Goal: Transaction & Acquisition: Subscribe to service/newsletter

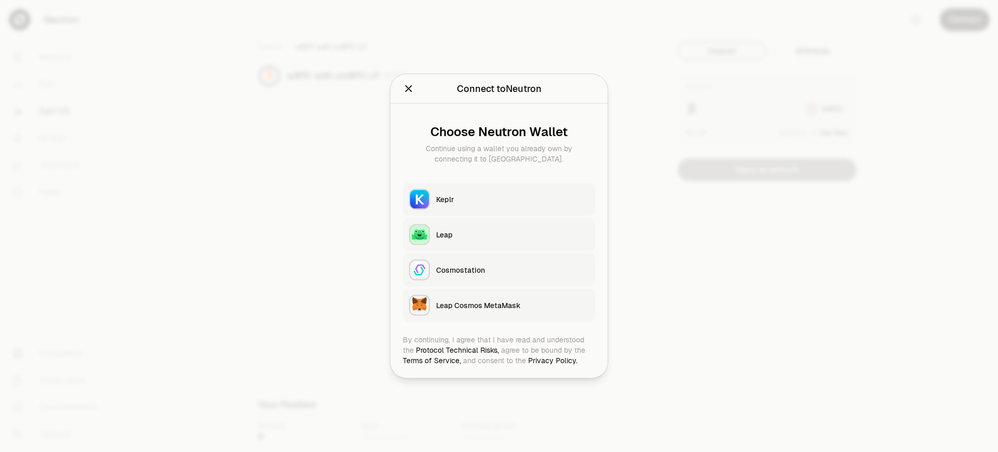
click at [513, 305] on div "Leap Cosmos MetaMask" at bounding box center [512, 306] width 153 height 10
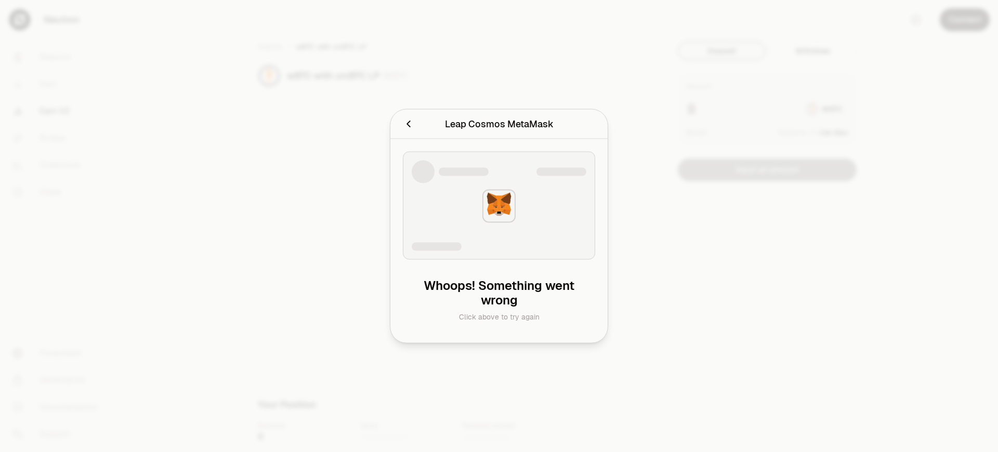
click at [499, 124] on div "Leap Cosmos MetaMask" at bounding box center [499, 124] width 109 height 15
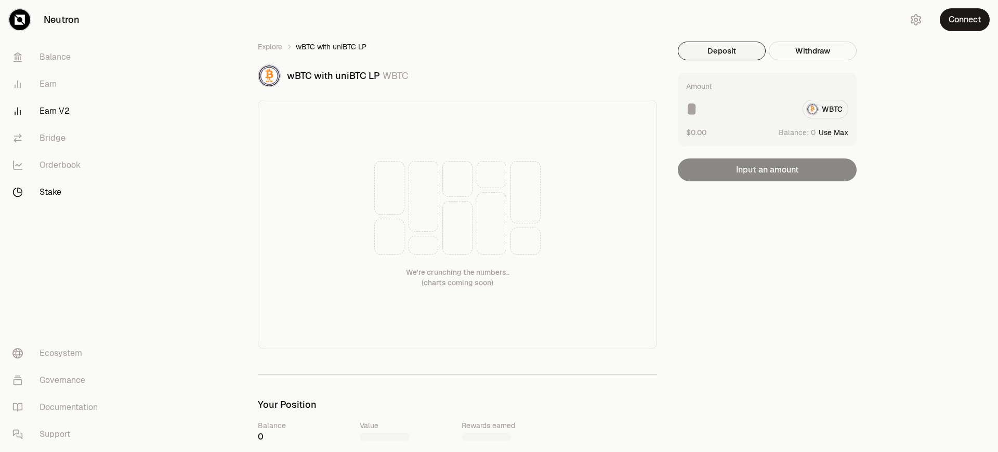
click at [58, 192] on link "Stake" at bounding box center [58, 192] width 108 height 27
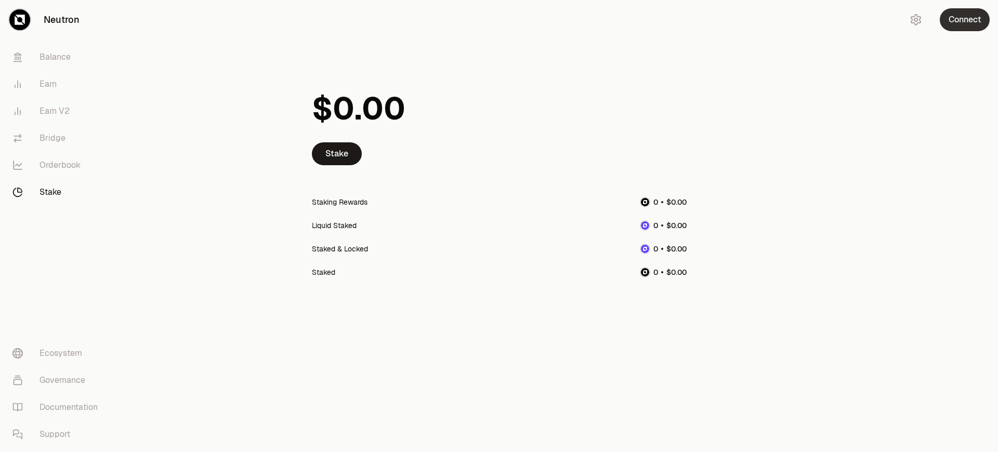
click at [965, 20] on button "Connect" at bounding box center [965, 19] width 50 height 23
